Goal: Information Seeking & Learning: Learn about a topic

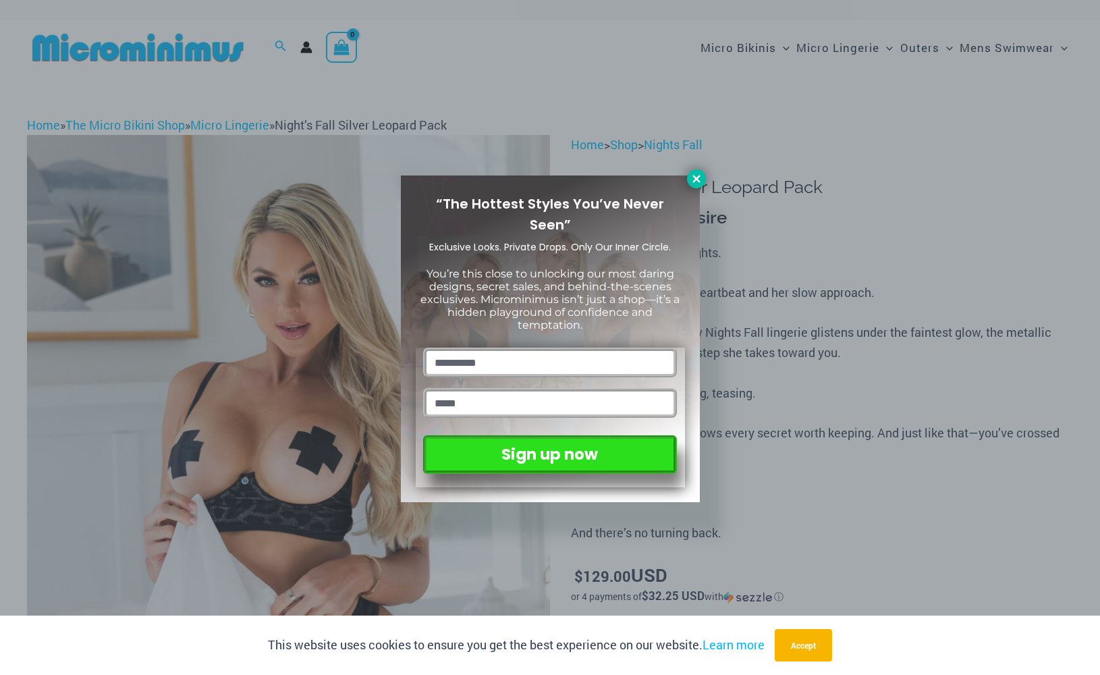
click at [700, 180] on icon at bounding box center [696, 179] width 12 height 12
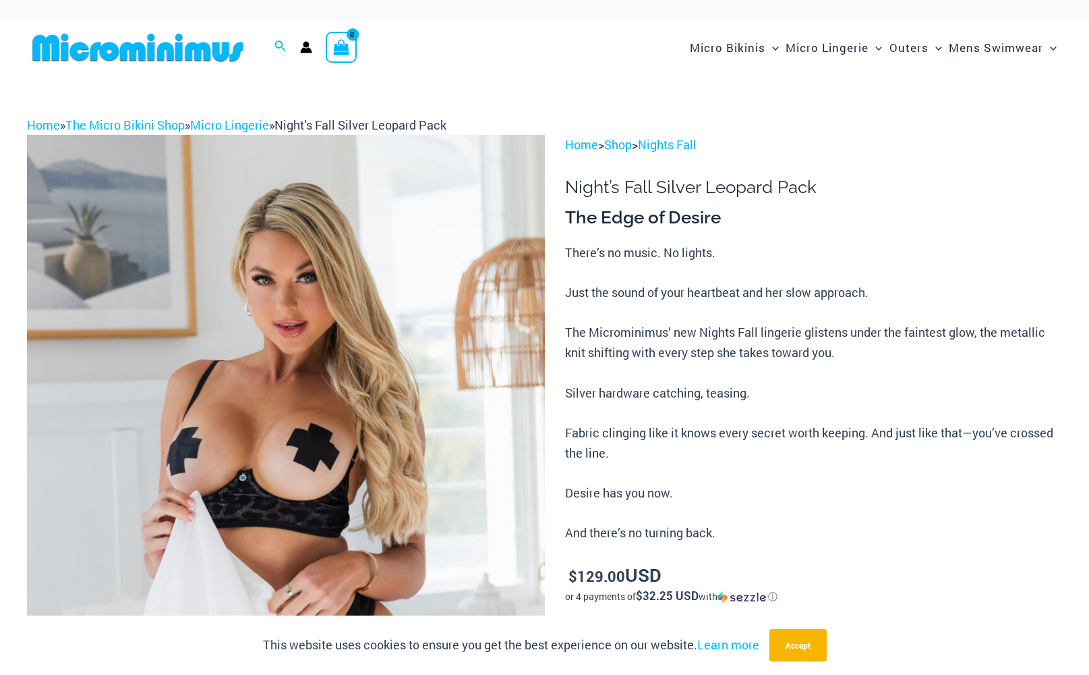
click at [661, 297] on p "There’s no music. No lights. Just the sound of your heartbeat and her slow appr…" at bounding box center [813, 393] width 497 height 301
click at [275, 205] on img at bounding box center [286, 523] width 518 height 776
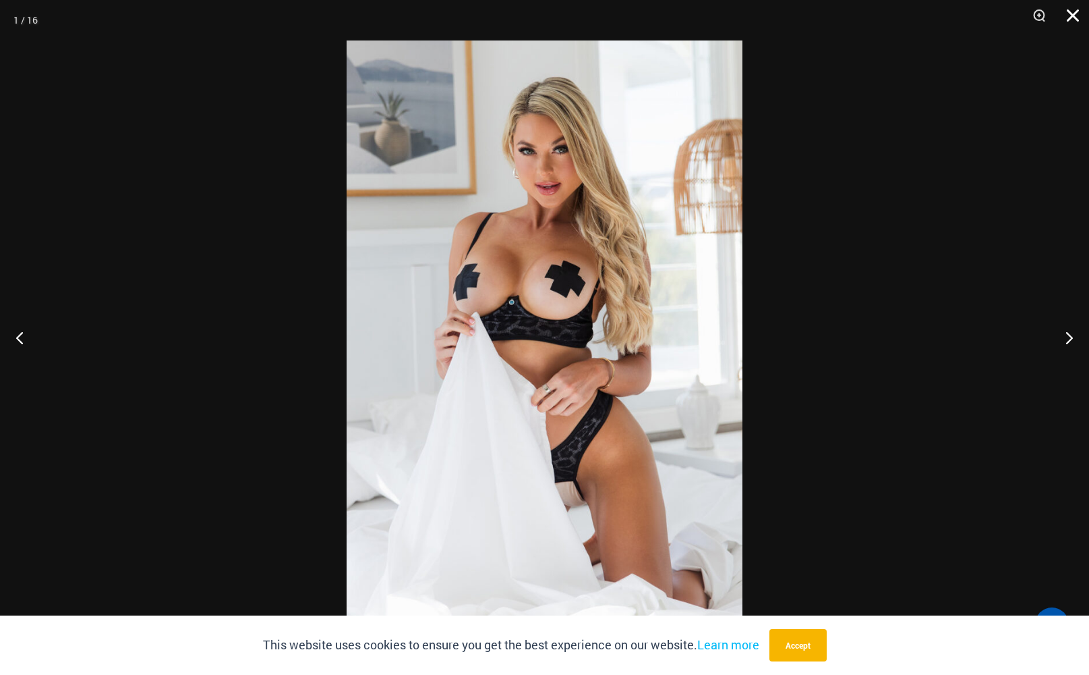
click at [1066, 16] on button "Close" at bounding box center [1069, 20] width 34 height 40
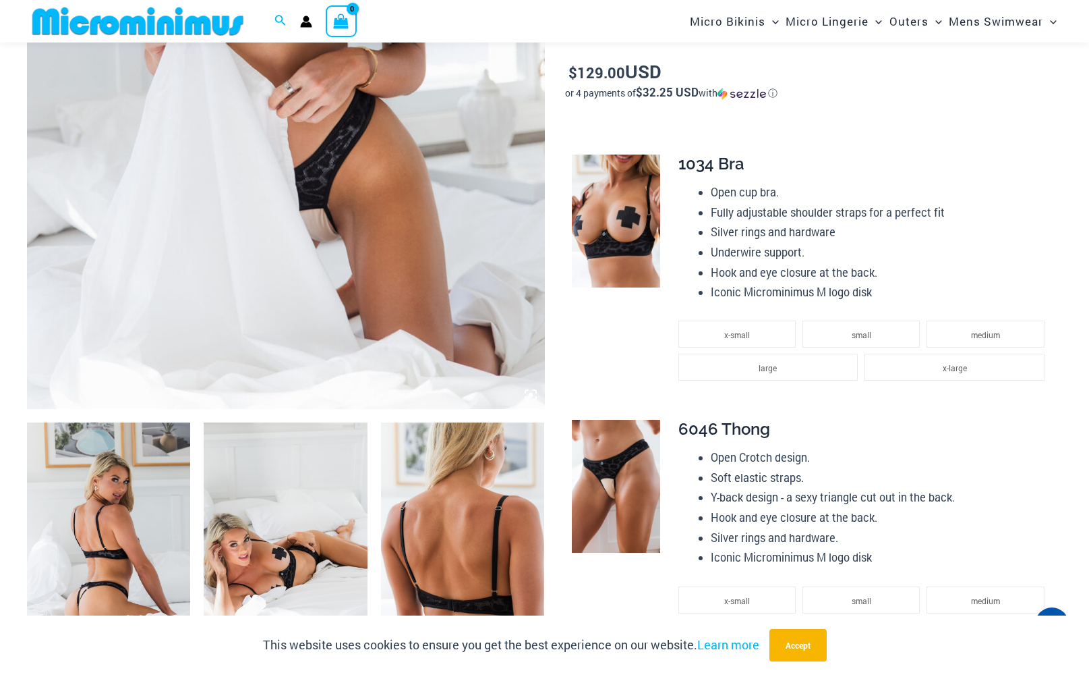
scroll to position [554, 0]
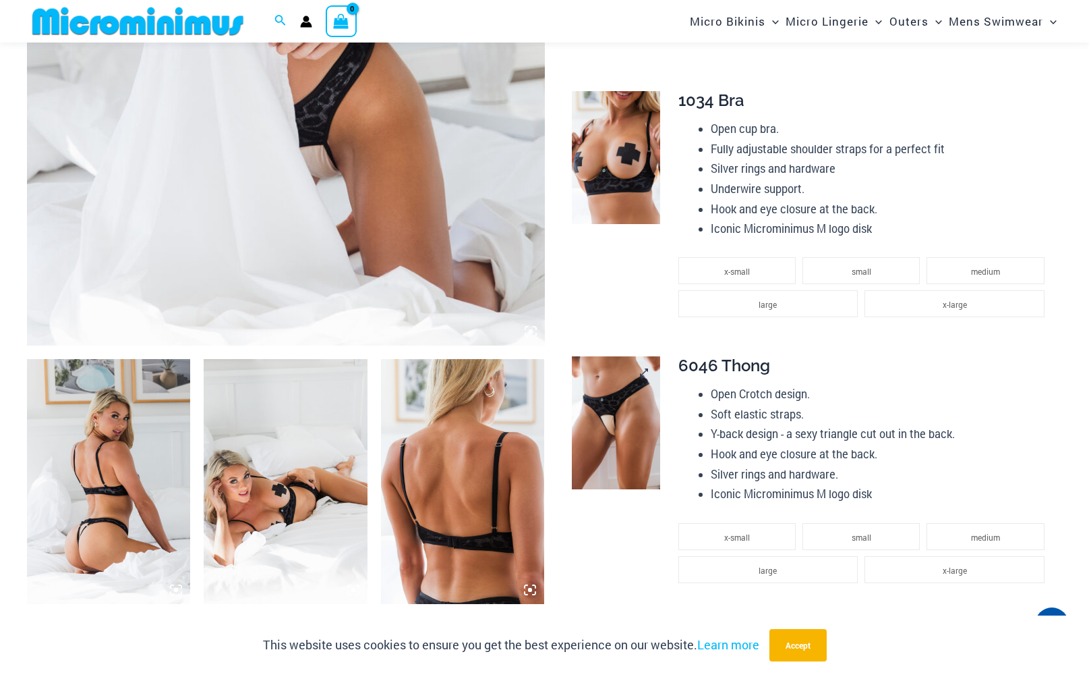
click at [608, 418] on img at bounding box center [616, 422] width 88 height 133
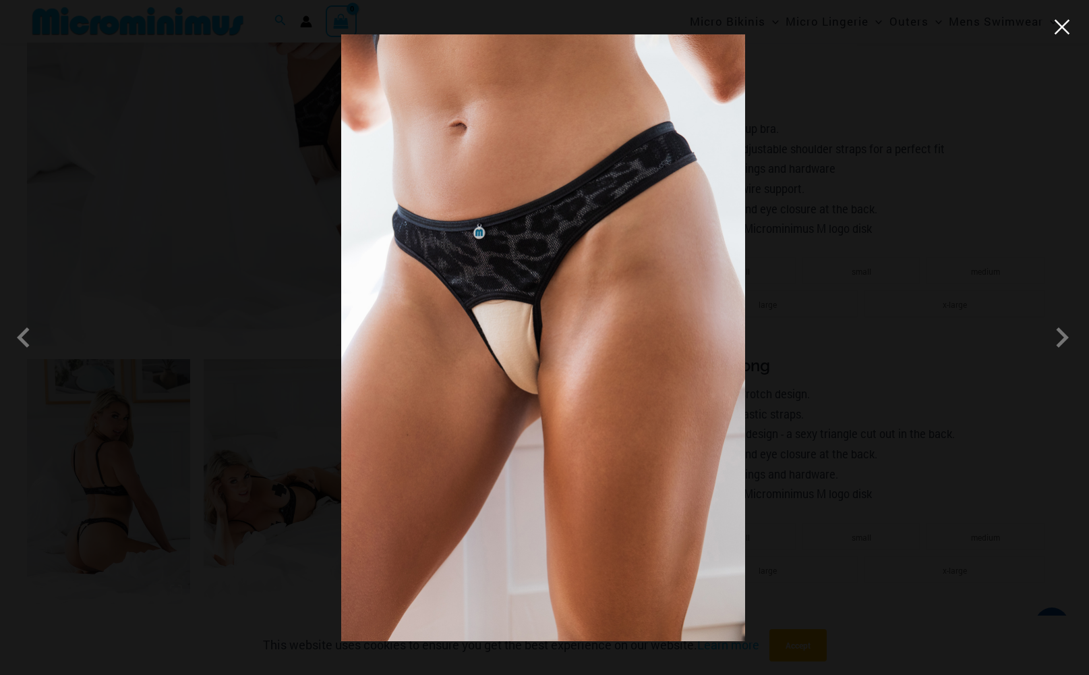
click at [1055, 34] on button "Close" at bounding box center [1062, 27] width 20 height 20
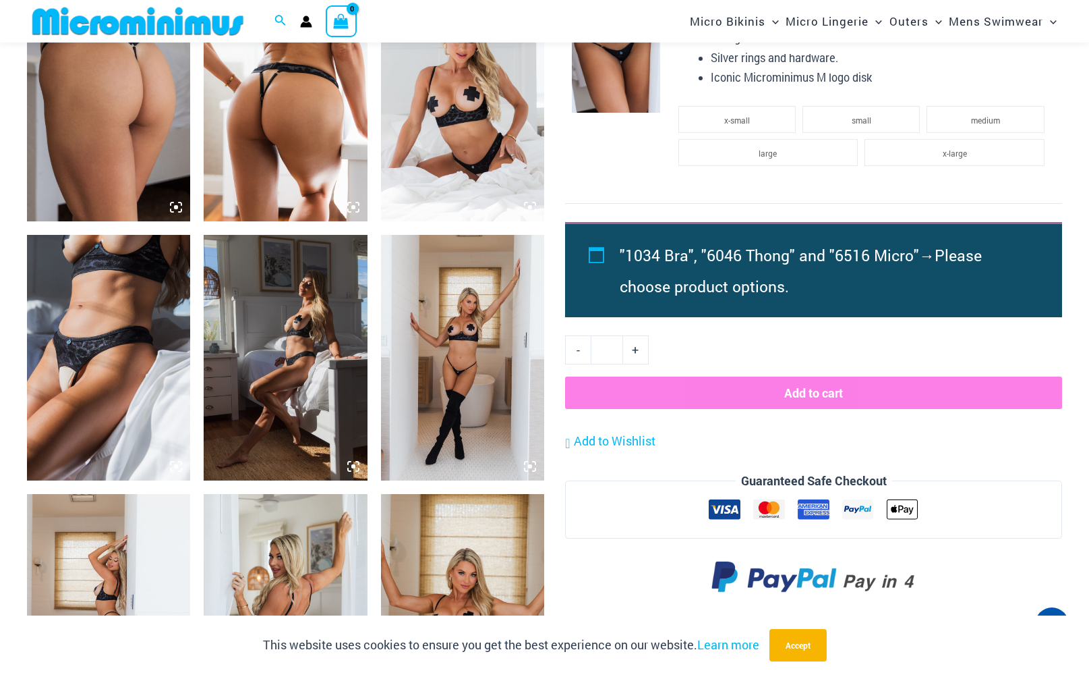
scroll to position [1283, 0]
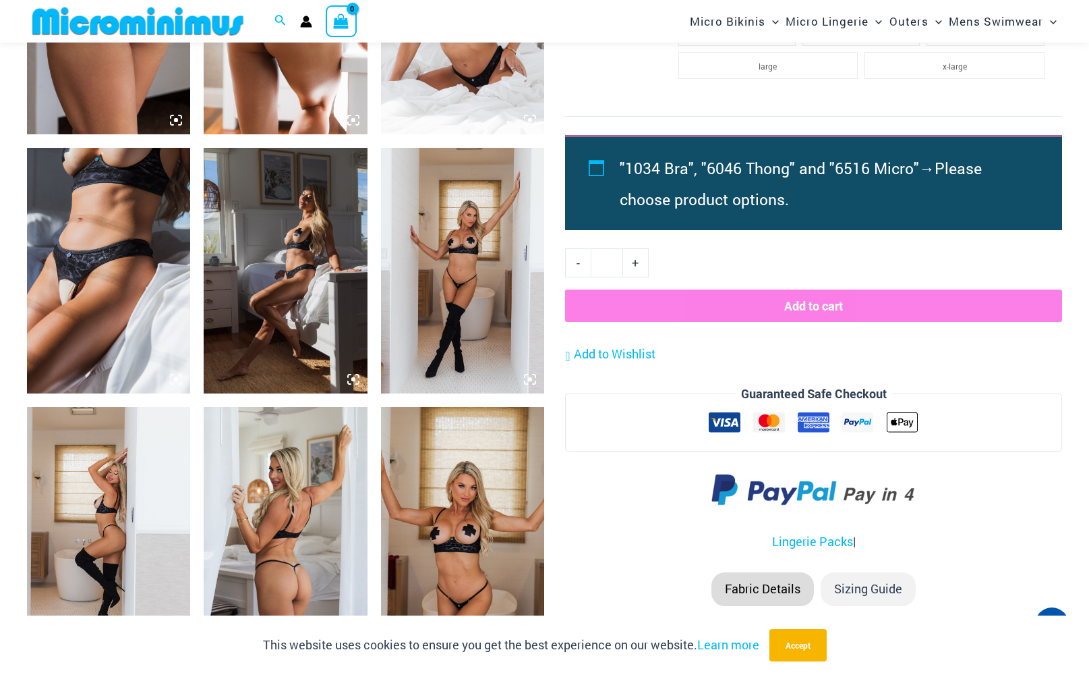
click at [98, 196] on img at bounding box center [108, 271] width 163 height 246
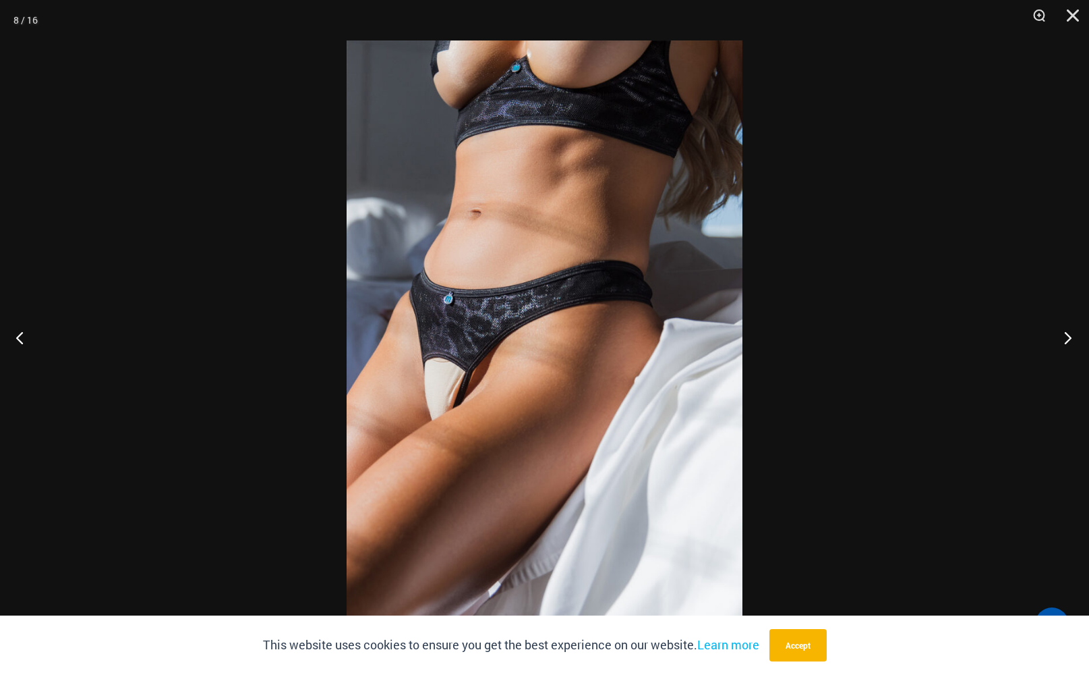
click at [1058, 331] on button "Next" at bounding box center [1064, 337] width 51 height 67
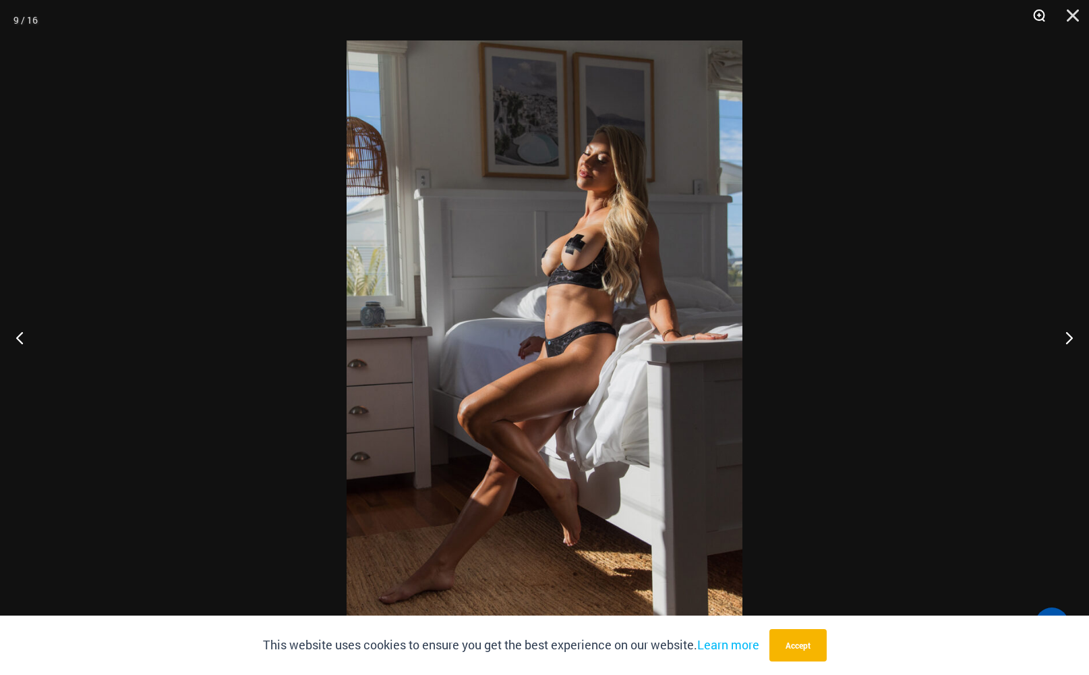
click at [1037, 18] on button "Zoom" at bounding box center [1035, 20] width 34 height 40
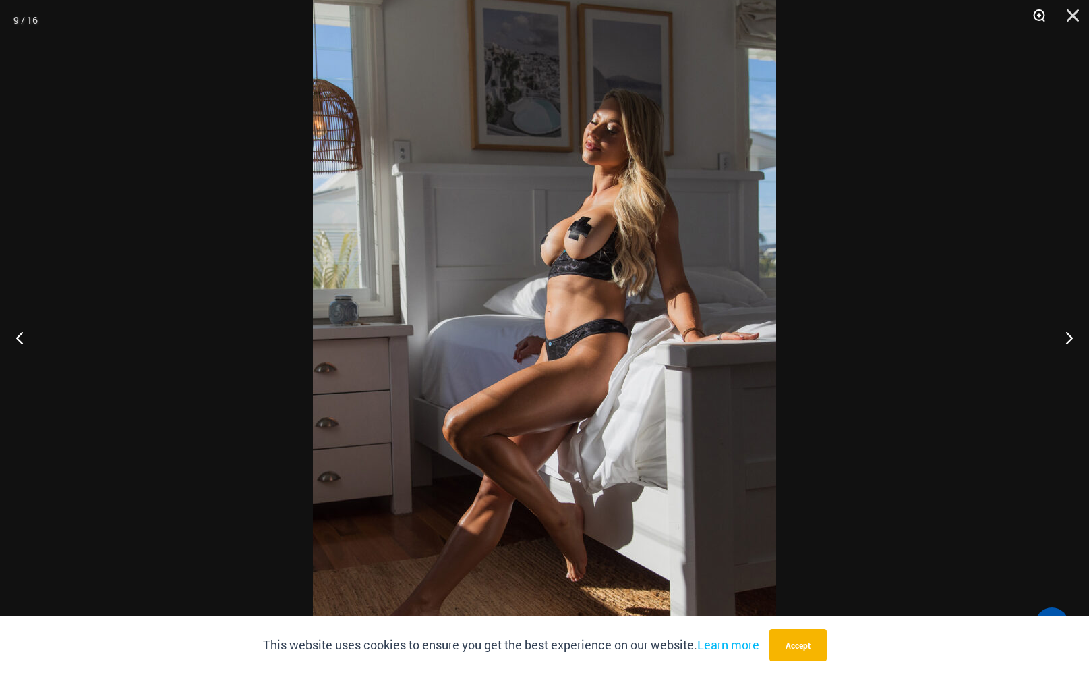
click at [1036, 11] on button "Zoom" at bounding box center [1035, 20] width 34 height 40
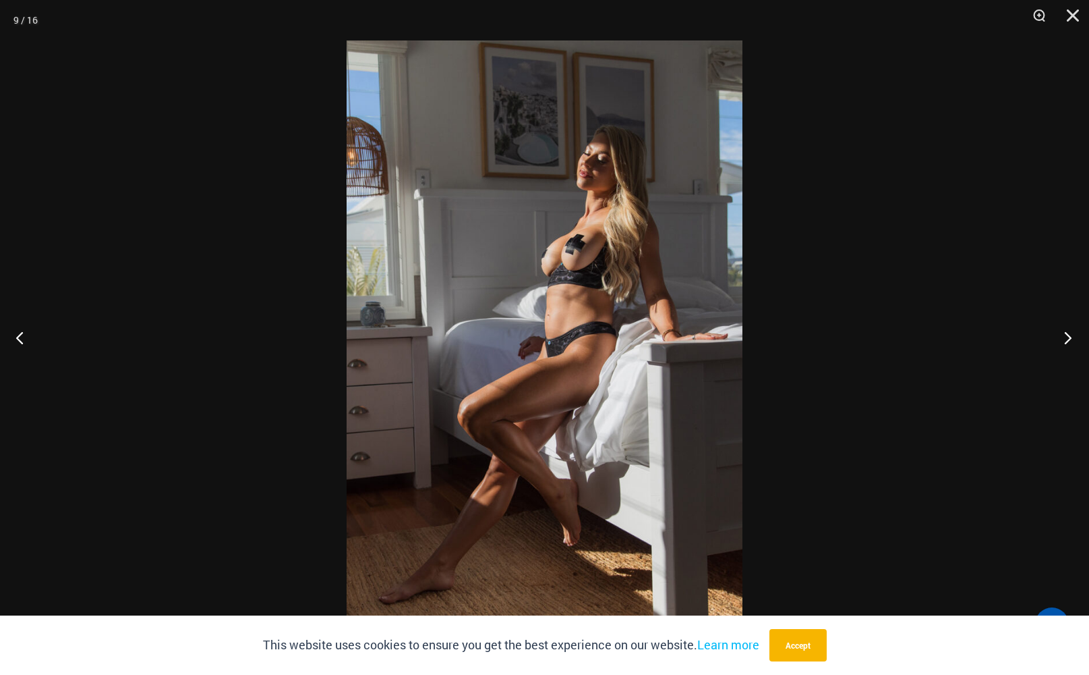
click at [1067, 333] on button "Next" at bounding box center [1064, 337] width 51 height 67
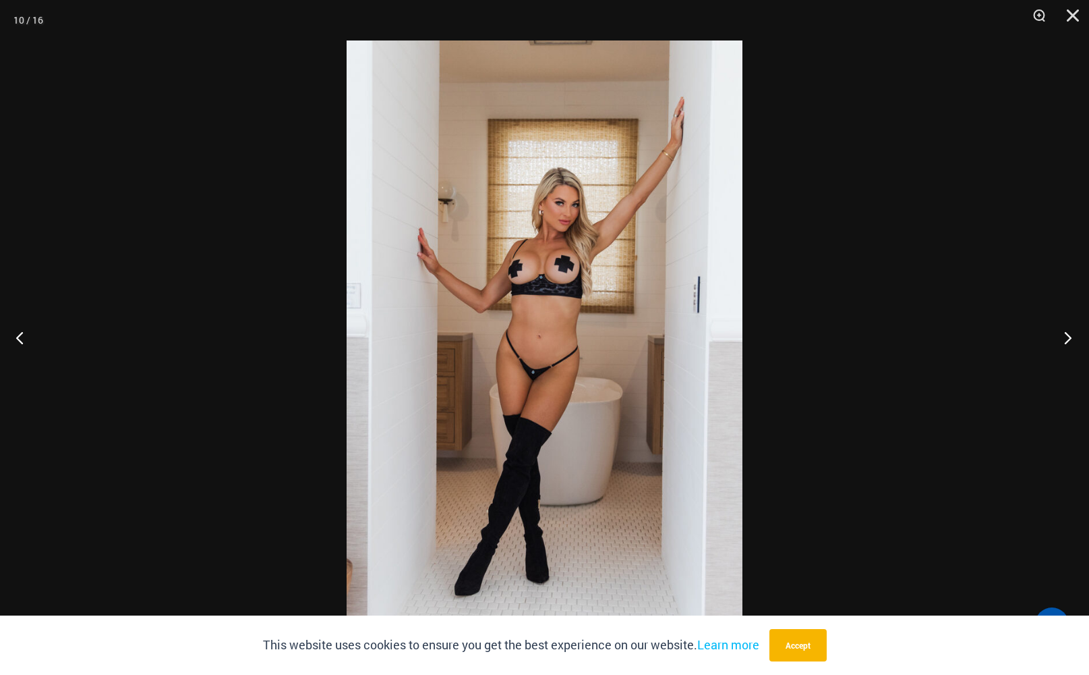
click at [1067, 333] on button "Next" at bounding box center [1064, 337] width 51 height 67
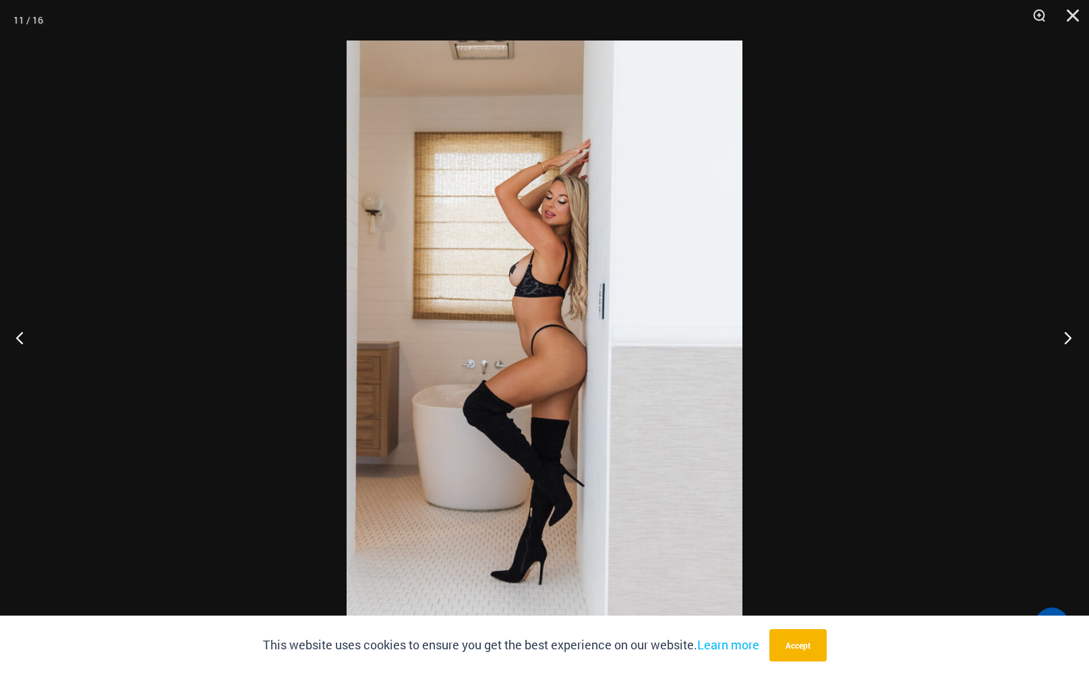
click at [1067, 333] on button "Next" at bounding box center [1064, 337] width 51 height 67
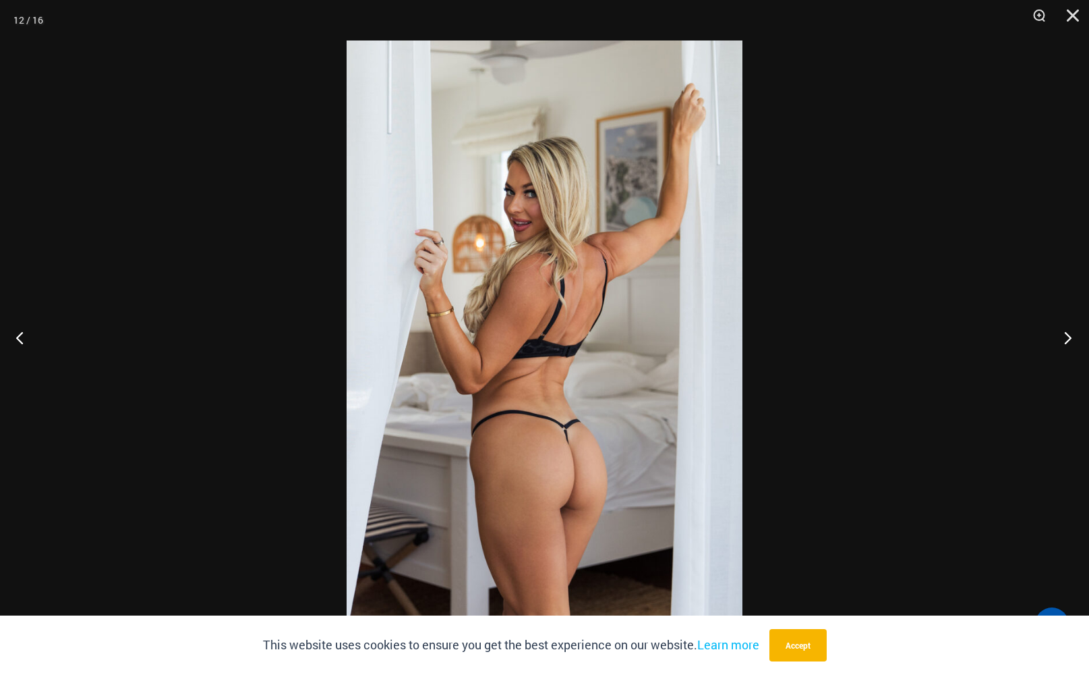
click at [1067, 333] on button "Next" at bounding box center [1064, 337] width 51 height 67
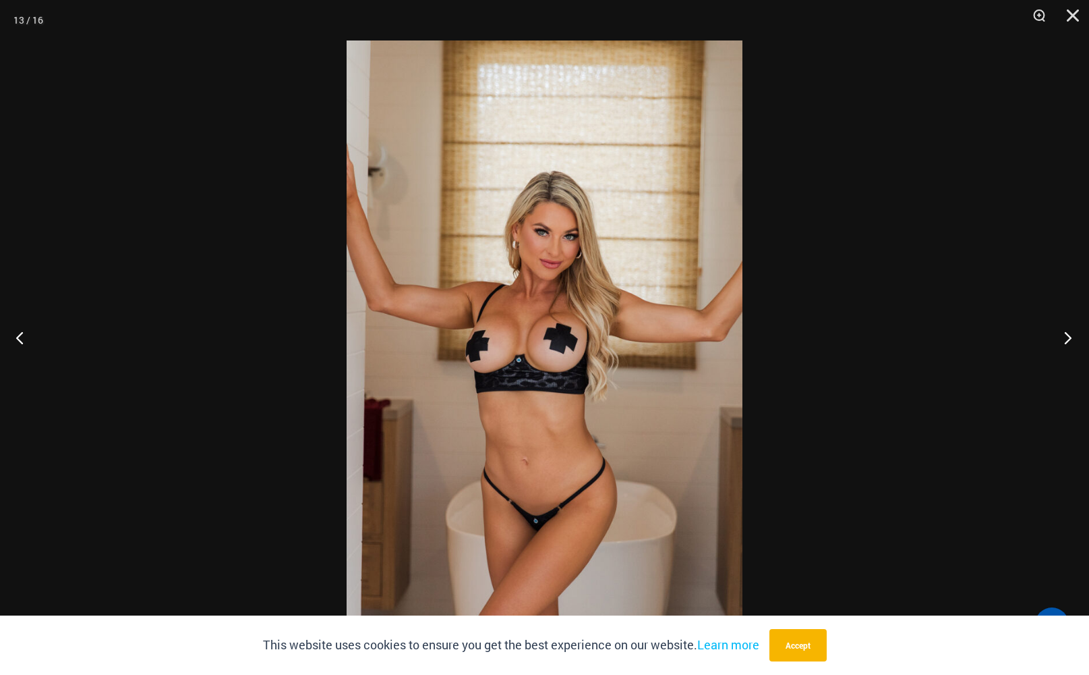
click at [1067, 333] on button "Next" at bounding box center [1064, 337] width 51 height 67
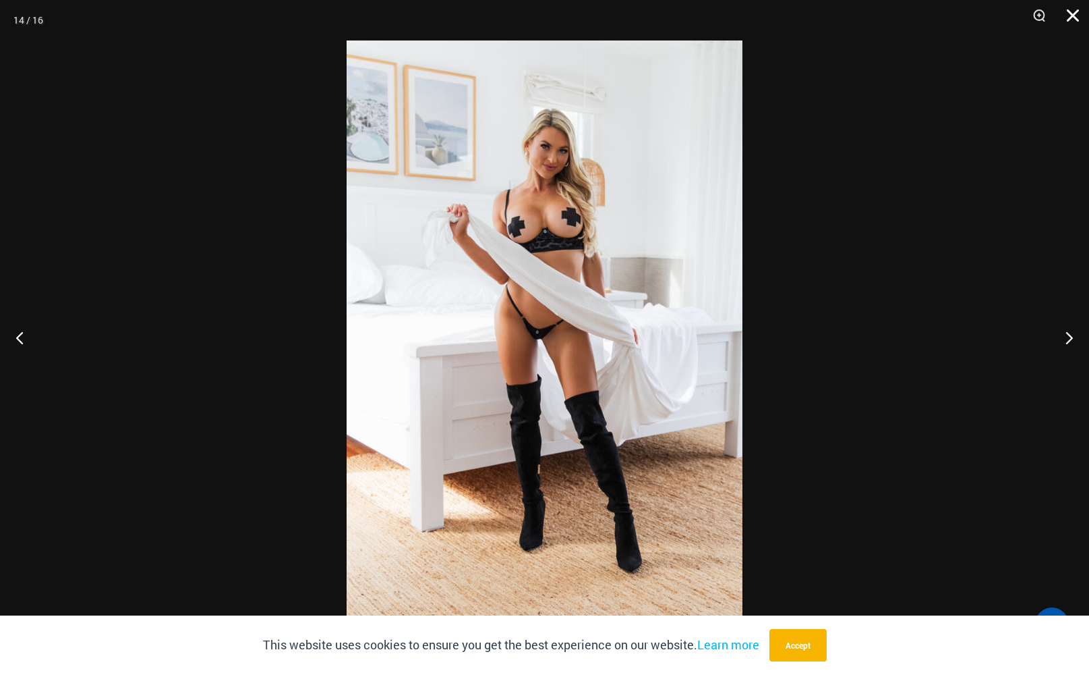
click at [1075, 18] on button "Close" at bounding box center [1069, 20] width 34 height 40
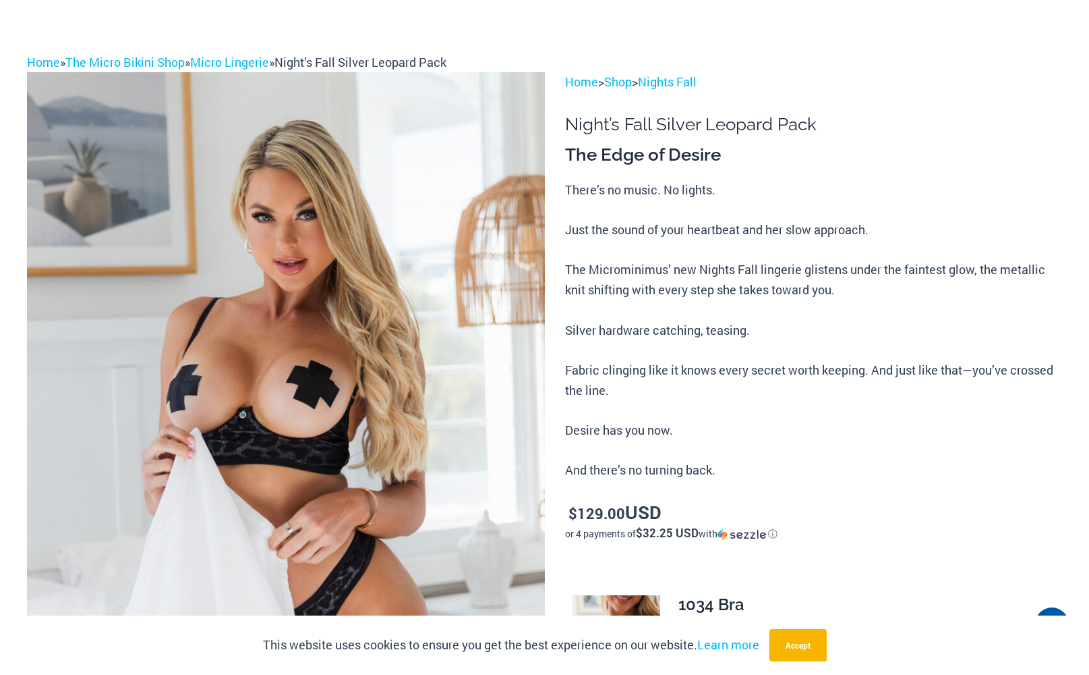
scroll to position [0, 0]
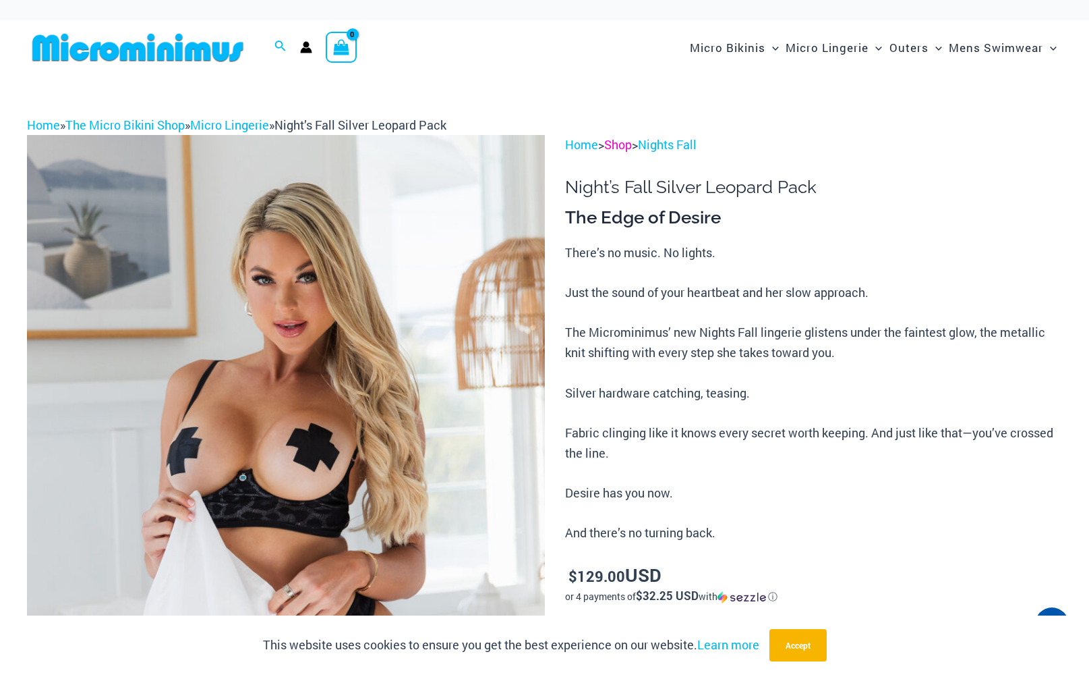
click at [627, 144] on link "Shop" at bounding box center [618, 144] width 28 height 16
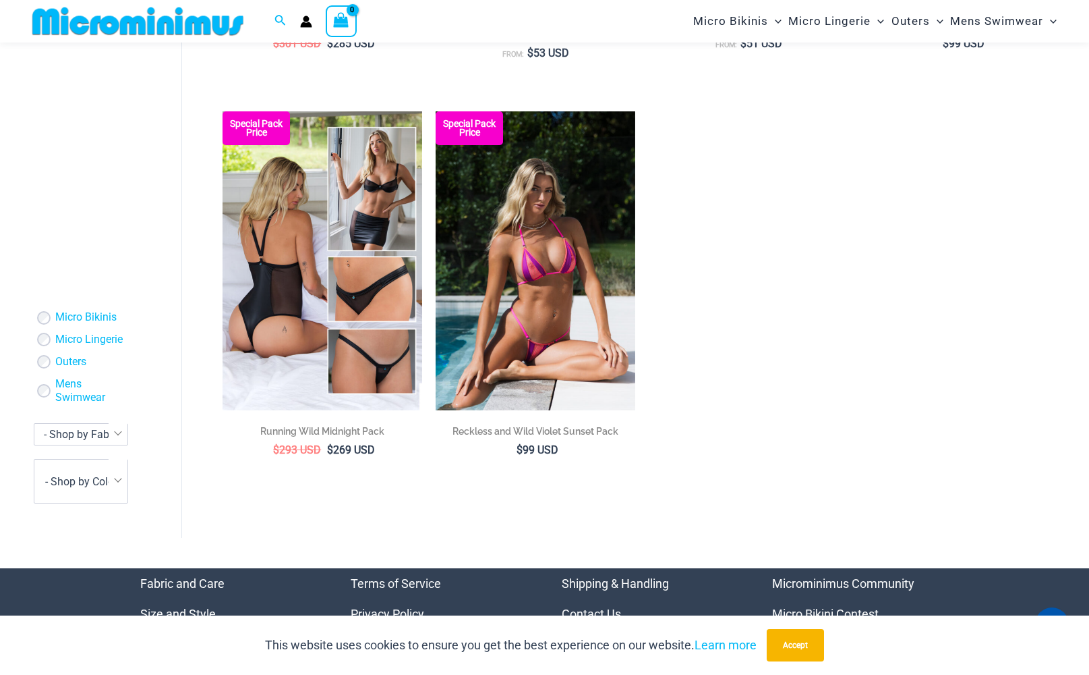
scroll to position [2968, 0]
